Goal: Task Accomplishment & Management: Manage account settings

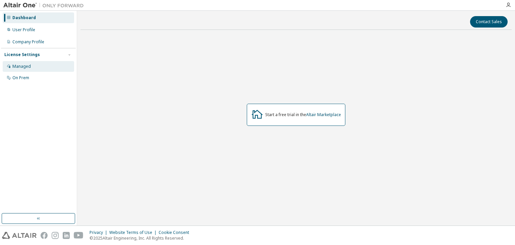
click at [52, 70] on div "Managed" at bounding box center [38, 66] width 71 height 11
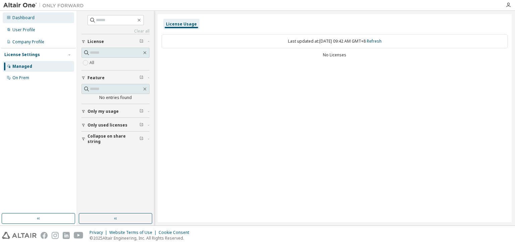
click at [38, 21] on div "Dashboard" at bounding box center [38, 17] width 71 height 11
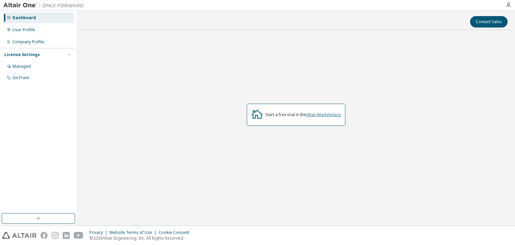
click at [311, 113] on link "Altair Marketplace" at bounding box center [323, 115] width 35 height 6
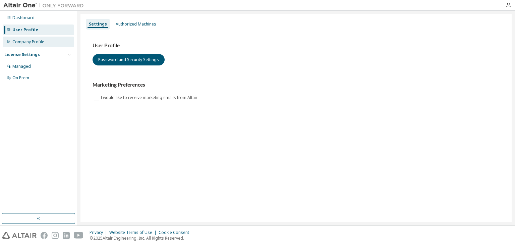
click at [29, 42] on div "Company Profile" at bounding box center [28, 41] width 32 height 5
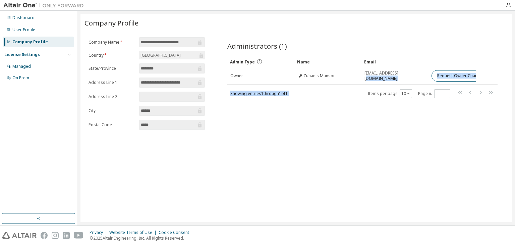
drag, startPoint x: 397, startPoint y: 80, endPoint x: 349, endPoint y: 85, distance: 47.5
click at [349, 85] on div "Admin Type Name Email Owner Zuhanis Mansor zuhanis@unikl.edu.my Request Owner C…" at bounding box center [362, 77] width 270 height 42
click at [356, 100] on div "Administrators (1) Clear Load Save Save As Field Operator Value Select filter S…" at bounding box center [362, 83] width 286 height 101
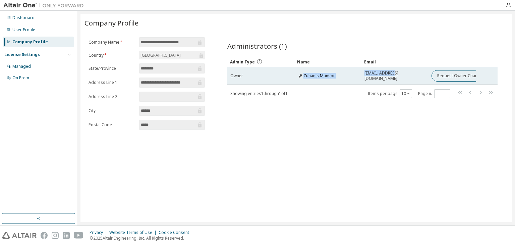
drag, startPoint x: 392, startPoint y: 76, endPoint x: 298, endPoint y: 78, distance: 93.9
click at [298, 78] on tr "Owner Zuhanis Mansor zuhanis@unikl.edu.my Request Owner Change" at bounding box center [362, 75] width 270 height 17
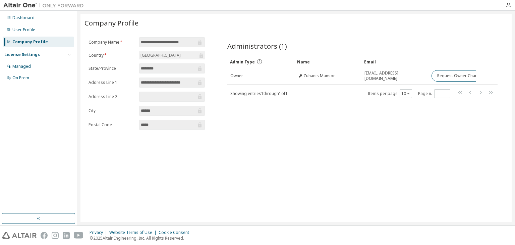
click at [331, 110] on div "Administrators (1) Clear Load Save Save As Field Operator Value Select filter S…" at bounding box center [362, 83] width 286 height 101
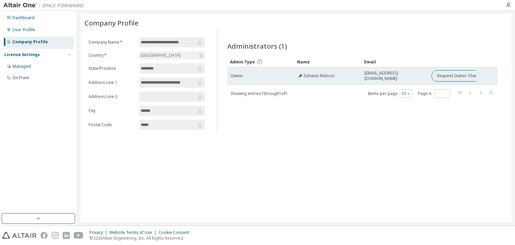
click at [495, 76] on tr "Owner Zuhanis Mansor zuhanis@unikl.edu.my Request Owner Change" at bounding box center [362, 75] width 270 height 17
drag, startPoint x: 408, startPoint y: 76, endPoint x: 341, endPoint y: 81, distance: 67.6
click at [341, 81] on tr "Owner Zuhanis Mansor zuhanis@unikl.edu.my Request Owner Change" at bounding box center [362, 75] width 270 height 17
click at [341, 82] on td "Zuhanis Mansor" at bounding box center [327, 75] width 67 height 17
click at [463, 77] on button "Request Owner Change" at bounding box center [460, 75] width 57 height 11
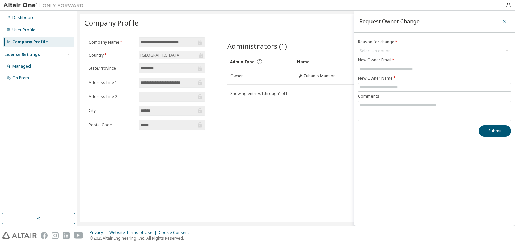
click at [506, 21] on icon "button" at bounding box center [504, 21] width 5 height 5
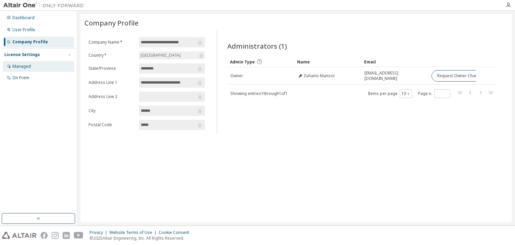
click at [32, 65] on div "Managed" at bounding box center [38, 66] width 71 height 11
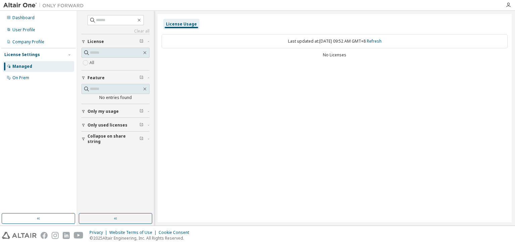
click at [103, 112] on span "Only my usage" at bounding box center [103, 111] width 31 height 5
click at [101, 140] on button "Only used licenses" at bounding box center [115, 144] width 68 height 15
click at [100, 67] on div "All" at bounding box center [115, 59] width 68 height 22
click at [100, 64] on div "All" at bounding box center [115, 63] width 68 height 8
click at [32, 78] on div "On Prem" at bounding box center [38, 77] width 71 height 11
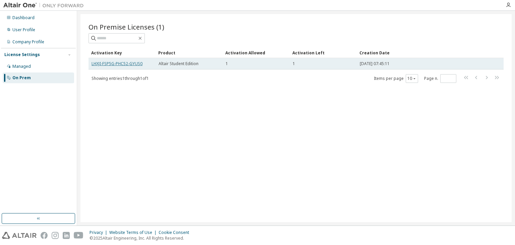
click at [117, 62] on link "LHXJI-FSP5G-PHC52-GYUS0" at bounding box center [117, 64] width 51 height 6
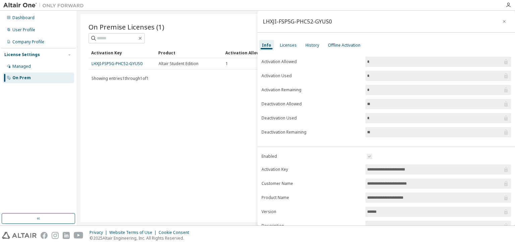
click at [135, 121] on div "On Premise Licenses (1) Clear Load Save Save As Field Operator Value Select fil…" at bounding box center [295, 118] width 431 height 208
click at [499, 24] on button "button" at bounding box center [504, 21] width 11 height 11
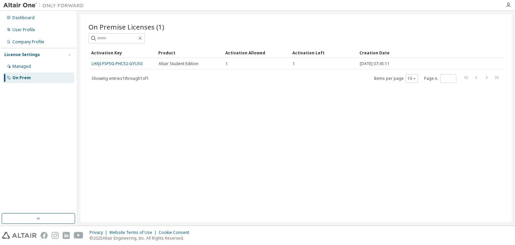
drag, startPoint x: 394, startPoint y: 63, endPoint x: 315, endPoint y: 113, distance: 93.4
click at [315, 113] on div "On Premise Licenses (1) Clear Load Save Save As Field Operator Value Select fil…" at bounding box center [295, 118] width 431 height 208
click at [67, 56] on button "button" at bounding box center [69, 55] width 6 height 6
click at [41, 71] on div "Managed" at bounding box center [38, 66] width 71 height 11
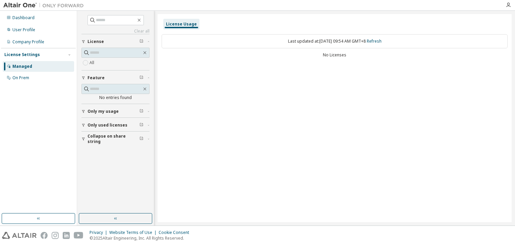
click at [135, 127] on button "Only used licenses" at bounding box center [115, 125] width 68 height 15
click at [119, 126] on span "Only used licenses" at bounding box center [108, 124] width 40 height 5
click at [107, 111] on span "Only my usage" at bounding box center [103, 111] width 31 height 5
click at [95, 72] on button "Feature" at bounding box center [115, 77] width 68 height 15
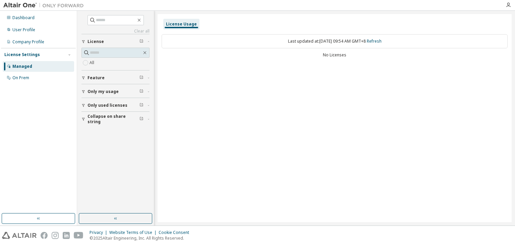
click at [95, 73] on button "Feature" at bounding box center [115, 77] width 68 height 15
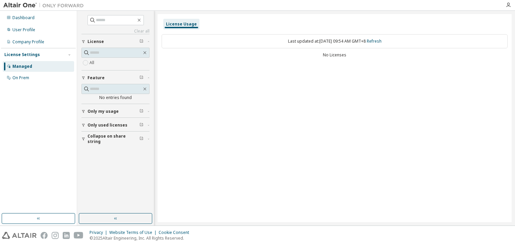
click at [95, 73] on button "Feature" at bounding box center [115, 77] width 68 height 15
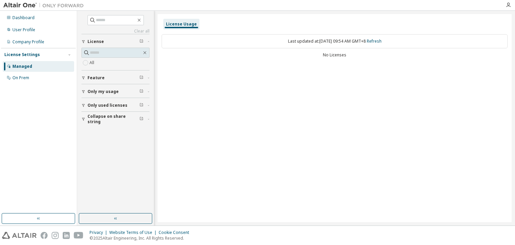
click at [97, 86] on button "Only my usage" at bounding box center [115, 91] width 68 height 15
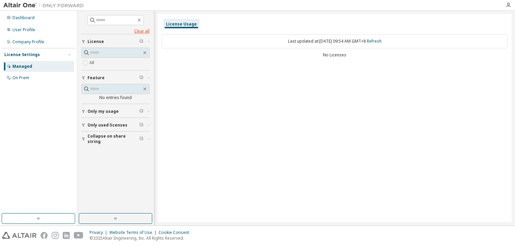
click at [142, 32] on link "Clear all" at bounding box center [115, 31] width 68 height 5
click at [27, 78] on div "On Prem" at bounding box center [20, 77] width 17 height 5
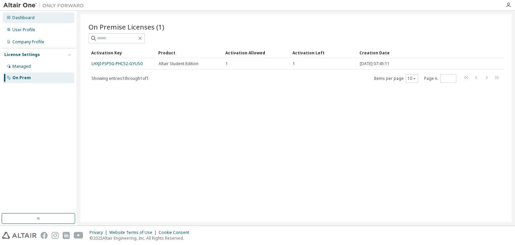
click at [37, 19] on div "Dashboard" at bounding box center [38, 17] width 71 height 11
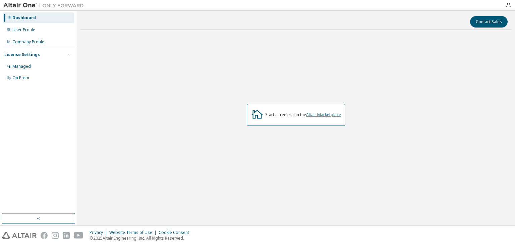
click at [314, 112] on link "Altair Marketplace" at bounding box center [323, 115] width 35 height 6
click at [23, 78] on div "On Prem" at bounding box center [20, 77] width 17 height 5
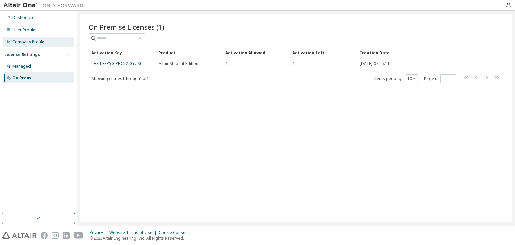
click at [26, 38] on div "Company Profile" at bounding box center [38, 42] width 71 height 11
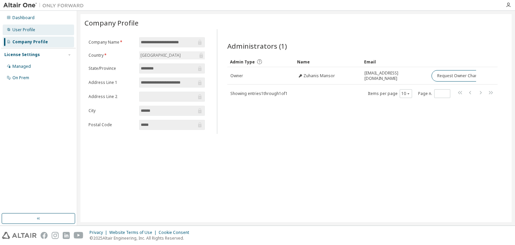
click at [37, 25] on div "User Profile" at bounding box center [38, 29] width 71 height 11
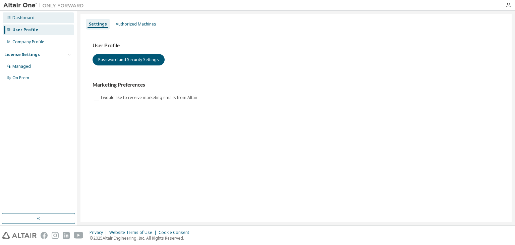
click at [39, 18] on div "Dashboard" at bounding box center [38, 17] width 71 height 11
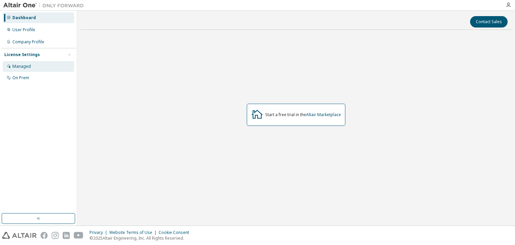
click at [25, 62] on div "Managed" at bounding box center [38, 66] width 71 height 11
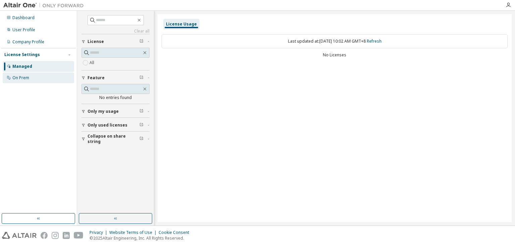
click at [19, 73] on div "On Prem" at bounding box center [38, 77] width 71 height 11
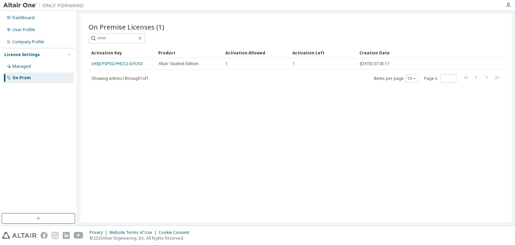
drag, startPoint x: 113, startPoint y: 65, endPoint x: 97, endPoint y: 114, distance: 52.0
click at [97, 114] on div "On Premise Licenses (1) Clear Load Save Save As Field Operator Value Select fil…" at bounding box center [295, 118] width 431 height 208
drag, startPoint x: 94, startPoint y: 65, endPoint x: 227, endPoint y: 102, distance: 139.0
click at [236, 105] on div "On Premise Licenses (1) Clear Load Save Save As Field Operator Value Select fil…" at bounding box center [295, 118] width 431 height 208
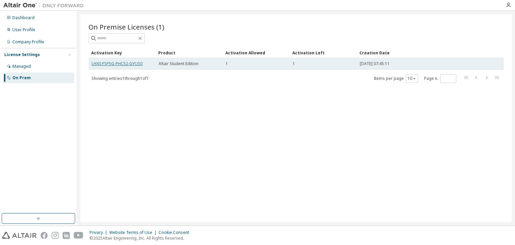
click at [124, 61] on link "LHXJI-FSP5G-PHC52-GYUS0" at bounding box center [117, 64] width 51 height 6
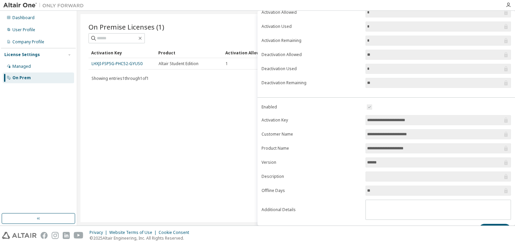
scroll to position [62, 0]
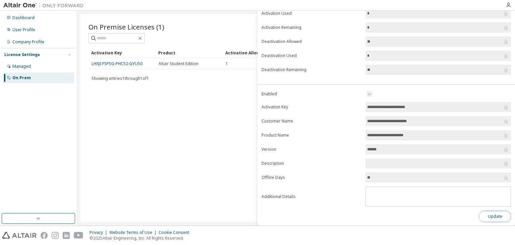
click at [493, 216] on button "Update" at bounding box center [495, 216] width 32 height 11
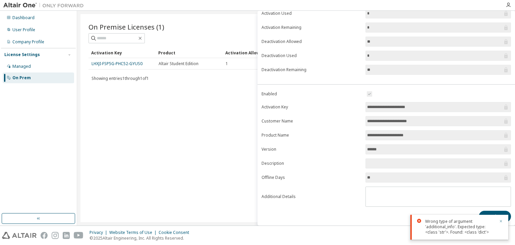
click at [501, 220] on icon "button" at bounding box center [501, 221] width 4 height 4
click at [390, 200] on textarea at bounding box center [438, 195] width 145 height 17
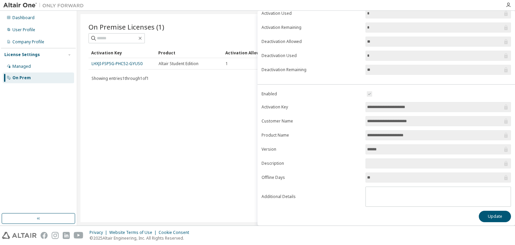
click at [322, 171] on form "**********" at bounding box center [386, 148] width 249 height 117
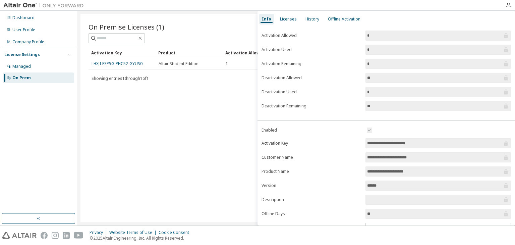
scroll to position [0, 0]
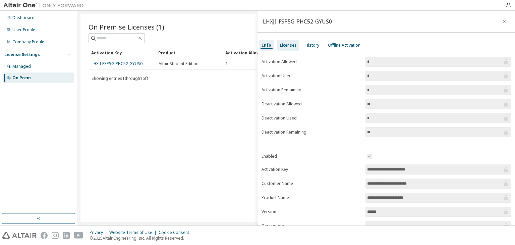
click at [280, 43] on div "Licenses" at bounding box center [288, 45] width 17 height 5
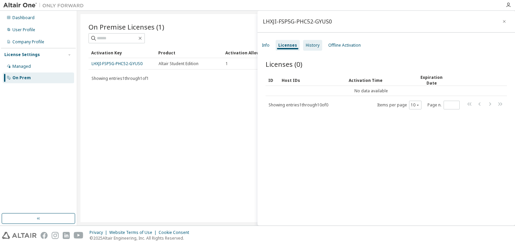
click at [313, 42] on div "History" at bounding box center [312, 45] width 19 height 11
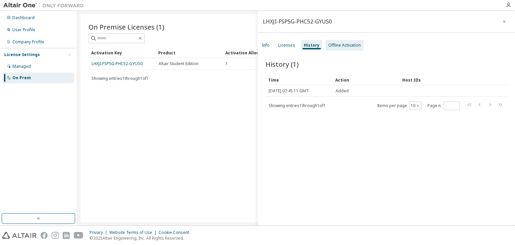
click at [335, 45] on div "Offline Activation" at bounding box center [344, 45] width 33 height 5
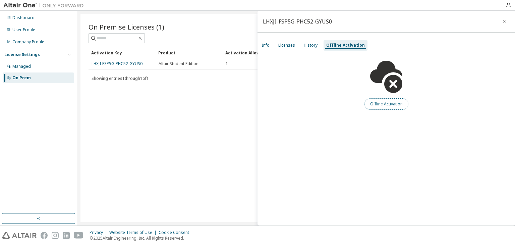
click at [379, 100] on button "Offline Activation" at bounding box center [386, 103] width 44 height 11
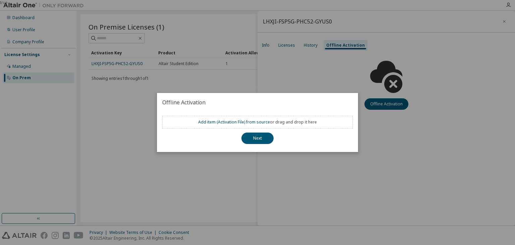
drag, startPoint x: 362, startPoint y: 72, endPoint x: 359, endPoint y: 62, distance: 10.0
click at [362, 70] on div "true" at bounding box center [257, 122] width 515 height 245
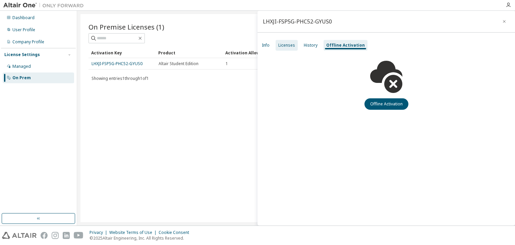
click at [282, 42] on div "Licenses" at bounding box center [287, 45] width 22 height 11
